Goal: Information Seeking & Learning: Learn about a topic

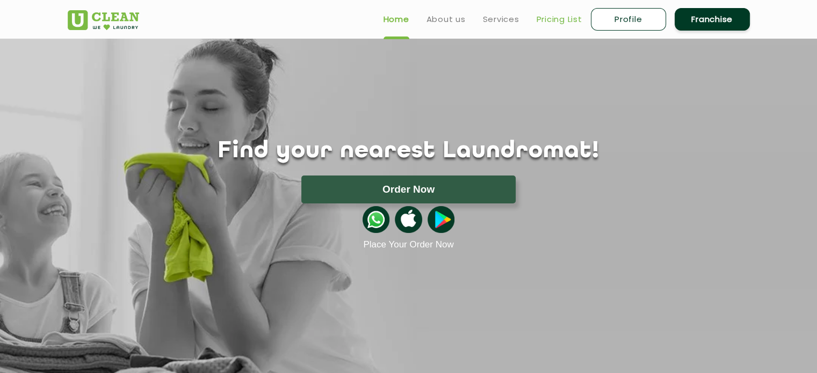
click at [555, 17] on link "Pricing List" at bounding box center [559, 19] width 46 height 13
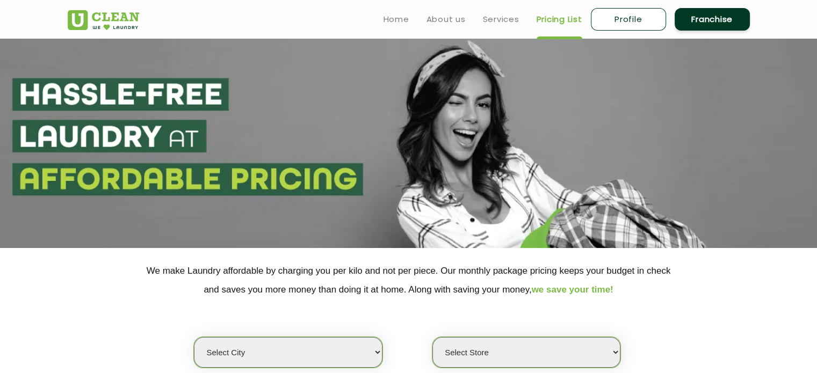
click at [290, 349] on select "Select city [GEOGRAPHIC_DATA] [GEOGRAPHIC_DATA] [GEOGRAPHIC_DATA] [GEOGRAPHIC_D…" at bounding box center [288, 352] width 188 height 31
select select "35"
click at [194, 337] on select "Select city [GEOGRAPHIC_DATA] [GEOGRAPHIC_DATA] [GEOGRAPHIC_DATA] [GEOGRAPHIC_D…" at bounding box center [288, 352] width 188 height 31
click at [506, 360] on select "Select Store [GEOGRAPHIC_DATA] [GEOGRAPHIC_DATA]" at bounding box center [526, 352] width 188 height 31
select select "604"
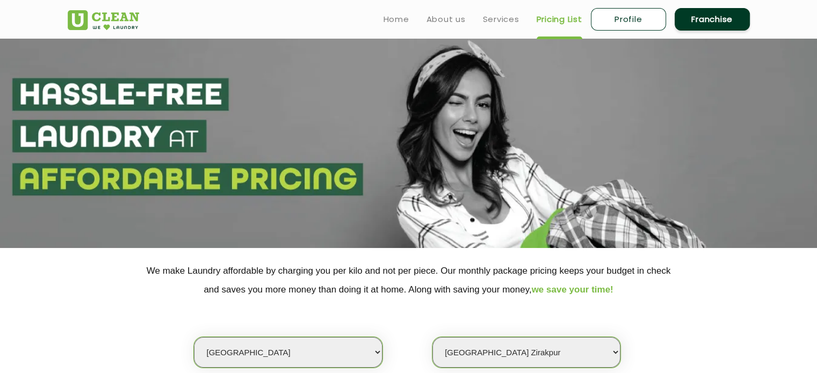
click at [432, 337] on select "Select Store [GEOGRAPHIC_DATA] [GEOGRAPHIC_DATA]" at bounding box center [526, 352] width 188 height 31
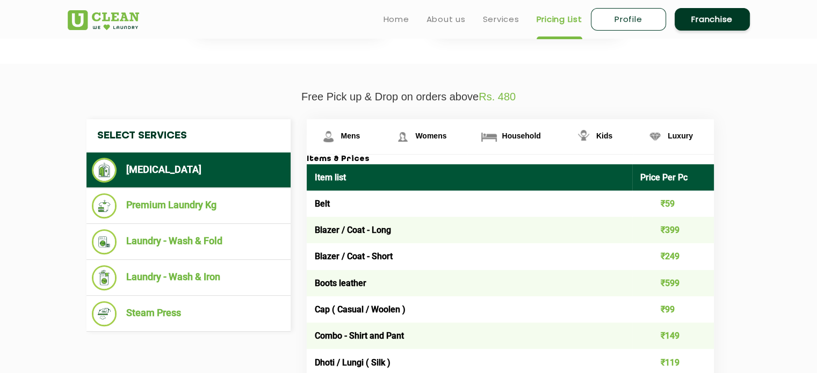
scroll to position [322, 0]
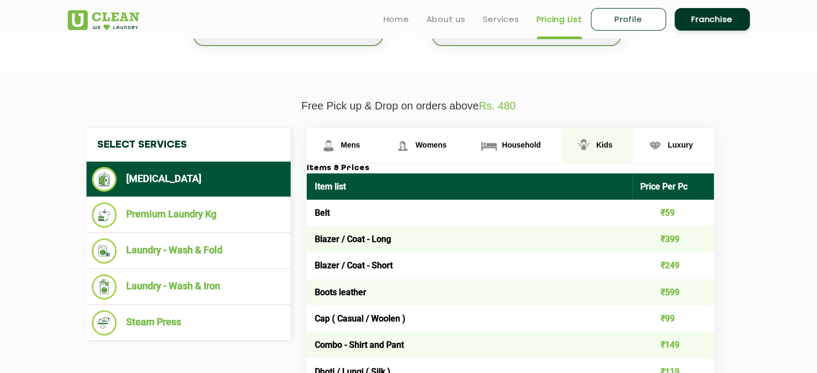
click at [591, 141] on img at bounding box center [583, 145] width 19 height 19
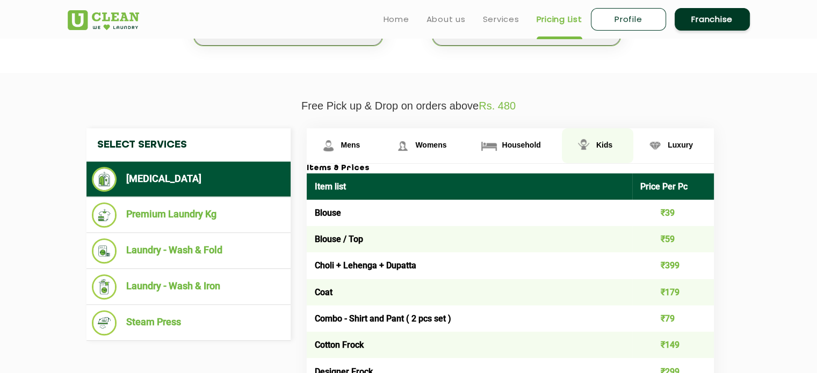
click at [596, 142] on span "Kids" at bounding box center [604, 145] width 16 height 9
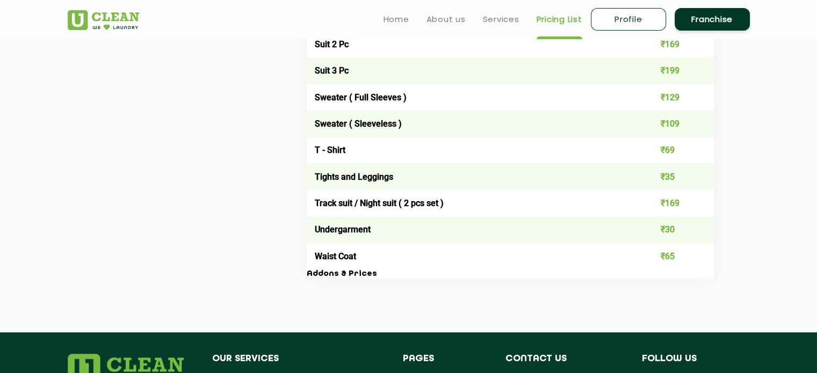
scroll to position [966, 0]
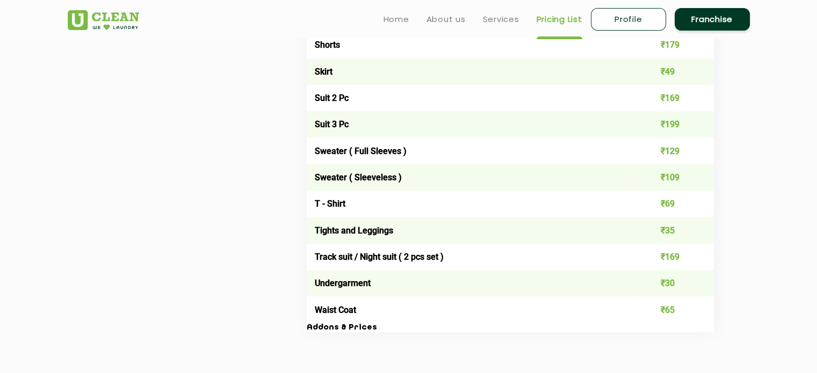
click at [329, 328] on h3 "Addons & Prices" at bounding box center [510, 328] width 407 height 10
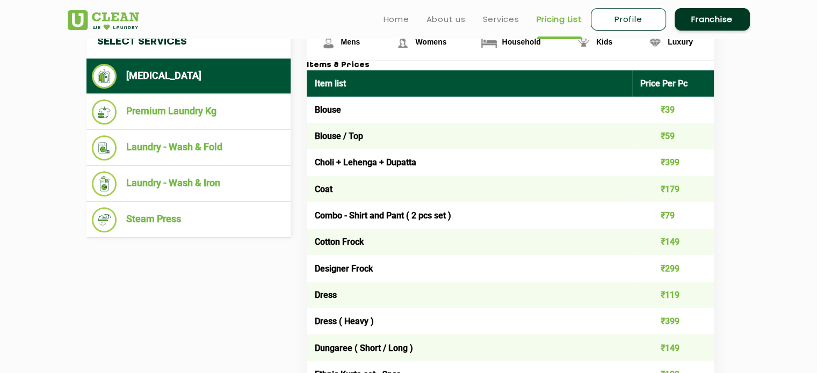
scroll to position [381, 0]
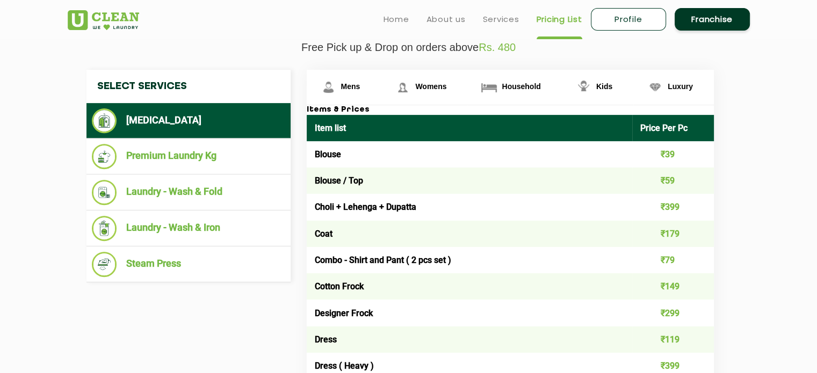
click at [335, 150] on td "Blouse" at bounding box center [470, 154] width 326 height 26
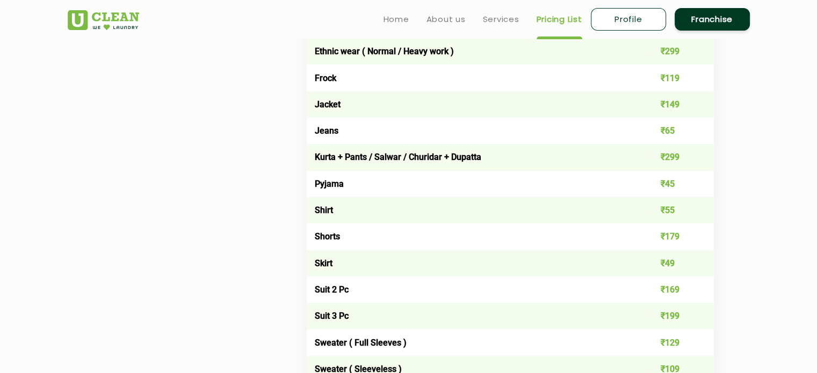
scroll to position [756, 0]
